Goal: Communication & Community: Ask a question

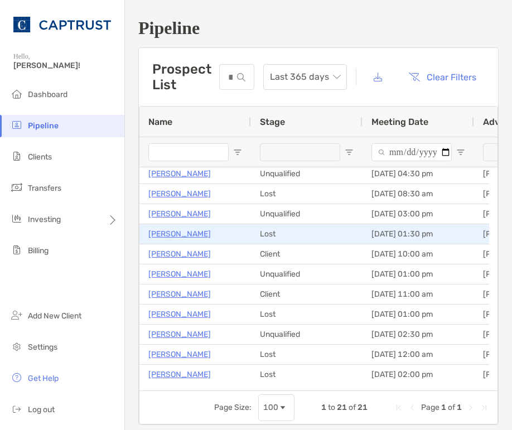
scroll to position [111, 0]
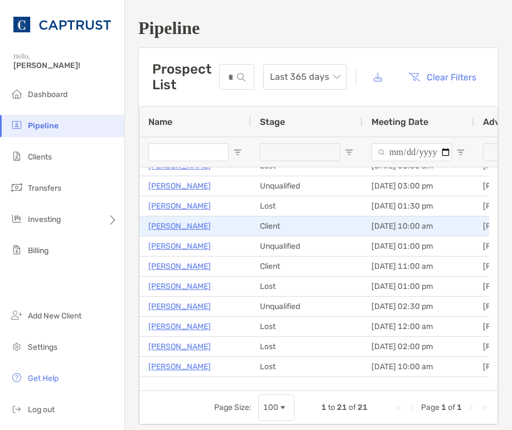
click at [189, 227] on p "[PERSON_NAME]" at bounding box center [179, 226] width 62 height 14
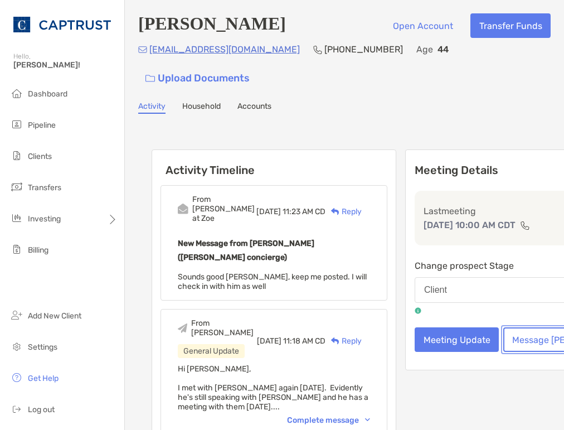
click at [503, 328] on button "Message [PERSON_NAME]" at bounding box center [567, 339] width 128 height 25
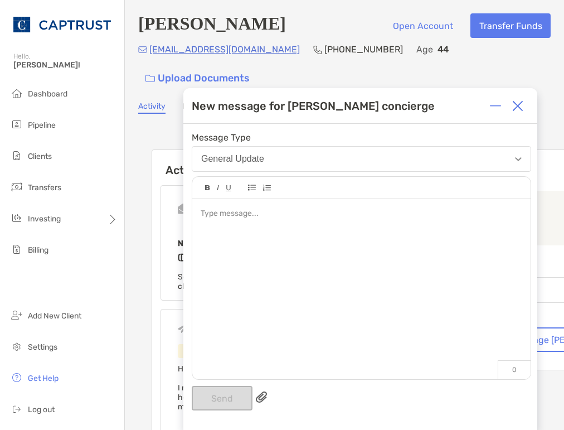
click at [511, 103] on img at bounding box center [517, 105] width 11 height 11
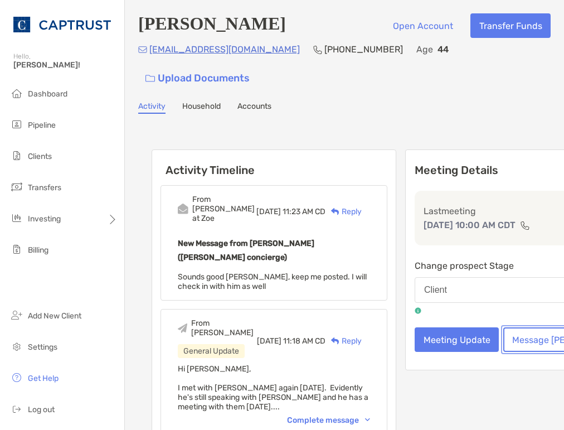
click at [503, 328] on button "Message [PERSON_NAME]" at bounding box center [567, 339] width 128 height 25
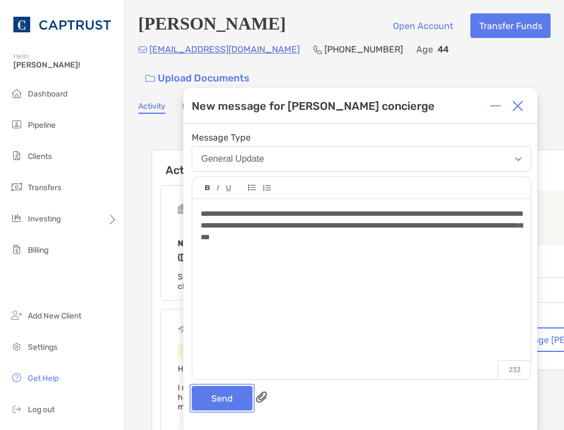
click at [213, 397] on button "Send" at bounding box center [222, 398] width 61 height 25
